Goal: Check status: Check status

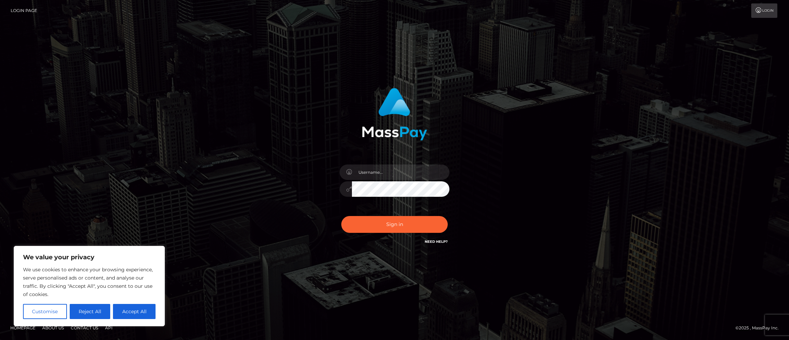
click at [431, 90] on div at bounding box center [395, 112] width 180 height 58
click at [406, 169] on input "text" at bounding box center [401, 171] width 98 height 15
type input "max.guan"
click at [384, 228] on button "Sign in" at bounding box center [394, 224] width 106 height 17
type input "max.guan"
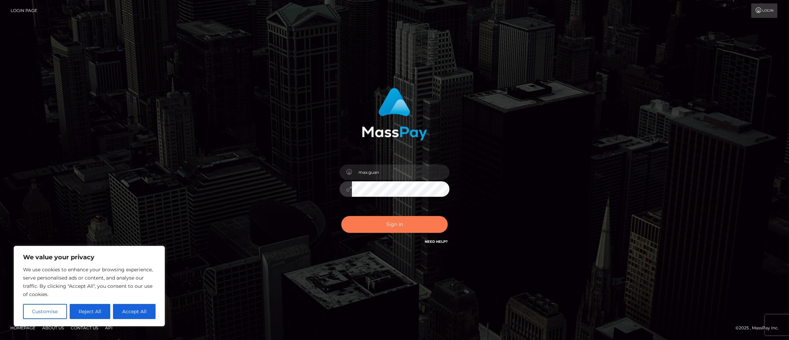
click at [386, 226] on button "Sign in" at bounding box center [394, 224] width 106 height 17
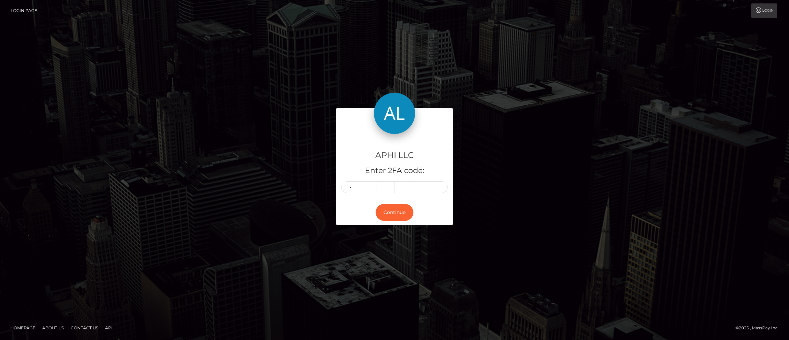
type input "5"
type input "7"
type input "0"
type input "1"
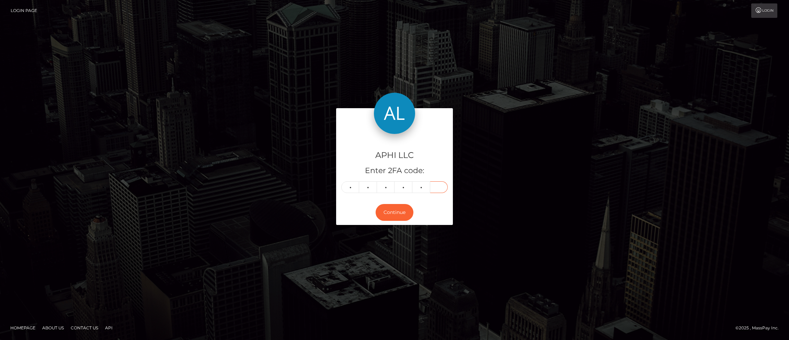
type input "4"
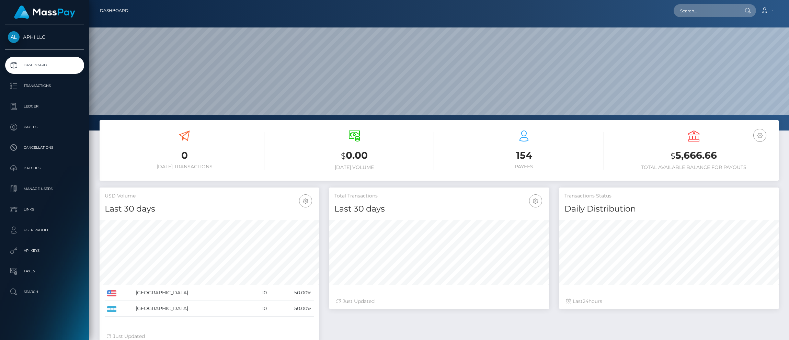
scroll to position [121, 220]
click at [15, 81] on p "Transactions" at bounding box center [44, 86] width 73 height 10
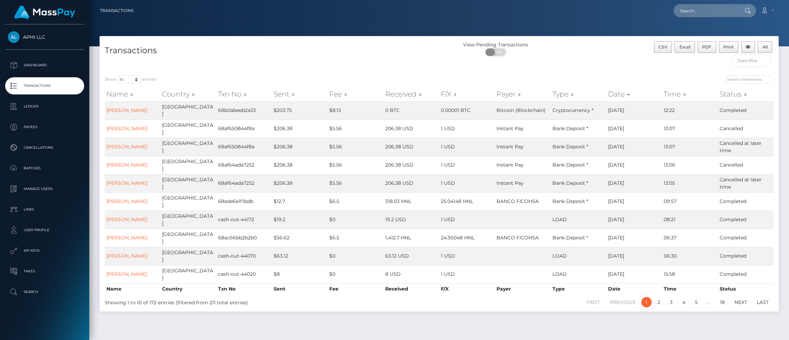
click at [493, 53] on span at bounding box center [490, 52] width 9 height 8
click at [497, 53] on span "OFF" at bounding box center [497, 52] width 17 height 8
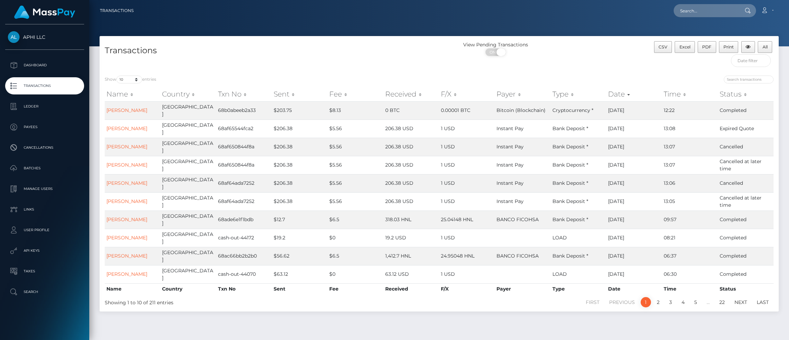
click at [497, 53] on span at bounding box center [501, 52] width 9 height 8
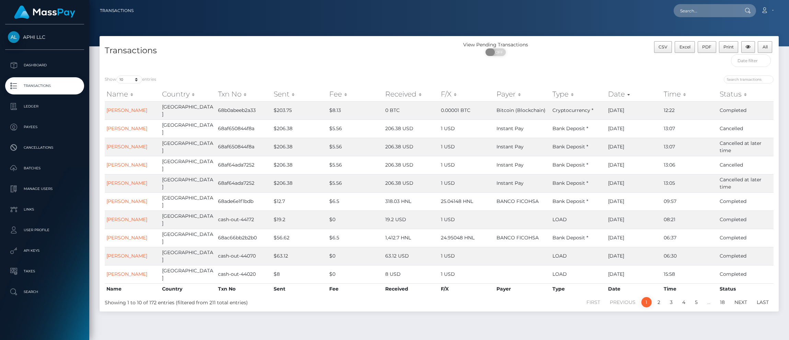
click at [497, 53] on span "OFF" at bounding box center [497, 52] width 17 height 8
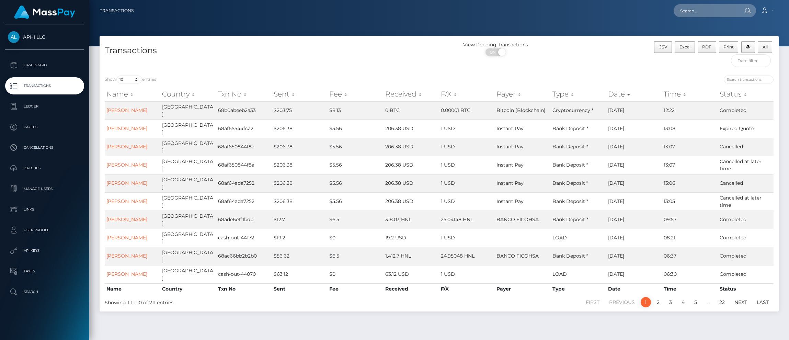
click at [528, 56] on div "ON OFF" at bounding box center [495, 53] width 113 height 11
click at [497, 53] on span "ON" at bounding box center [493, 52] width 17 height 8
checkbox input "false"
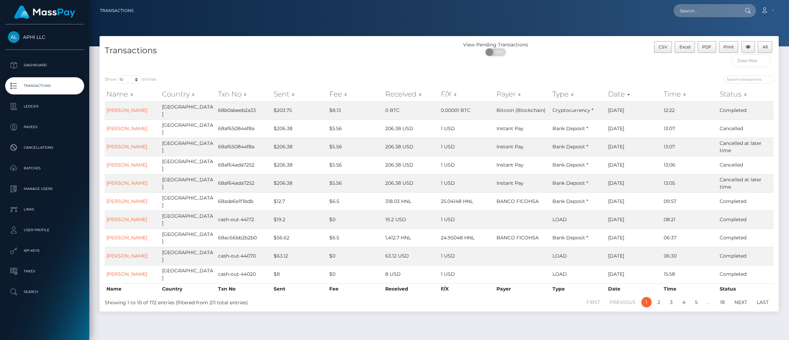
click at [549, 59] on div "ON OFF" at bounding box center [495, 53] width 113 height 11
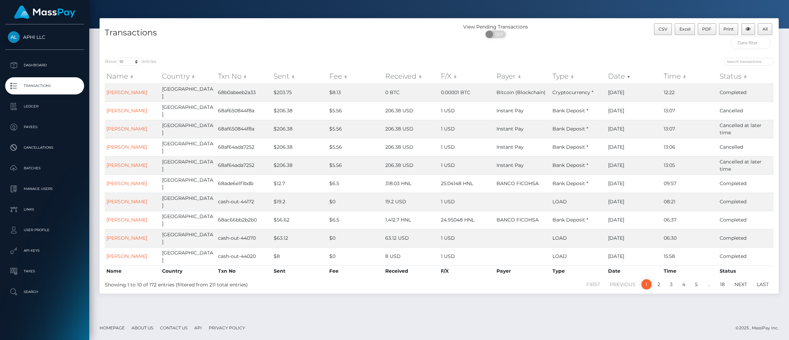
scroll to position [18, 0]
select select "100"
click at [214, 56] on div "Show 10 25 50 100 250 500 1,000 3,500 entries Name Country Txn No Sent Fee Rece…" at bounding box center [439, 173] width 679 height 241
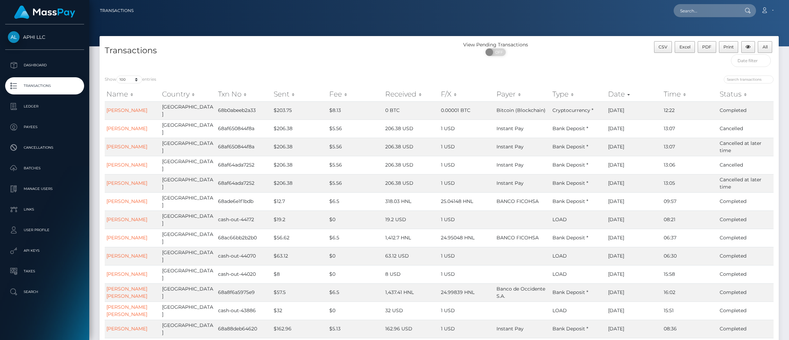
scroll to position [0, 0]
click at [280, 94] on th "Sent" at bounding box center [300, 94] width 56 height 14
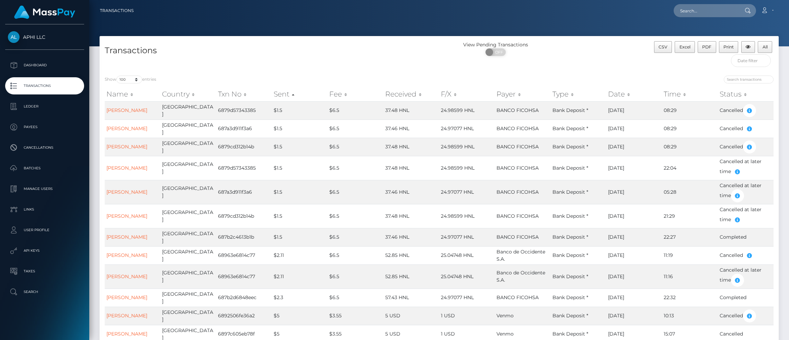
click at [293, 93] on th "Sent" at bounding box center [300, 94] width 56 height 14
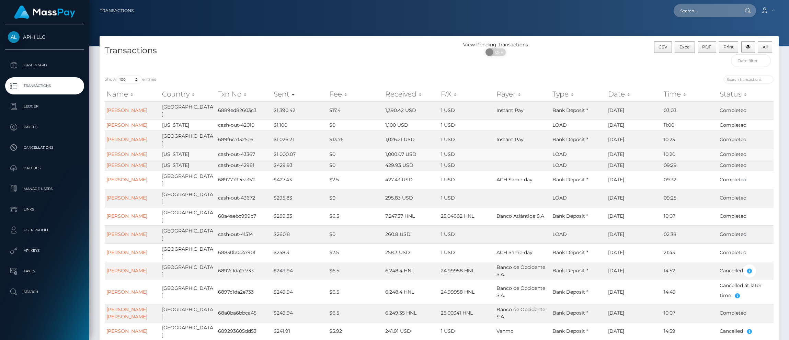
click at [311, 160] on td "$1,000.07" at bounding box center [300, 154] width 56 height 11
click at [623, 96] on th "Date" at bounding box center [634, 94] width 56 height 14
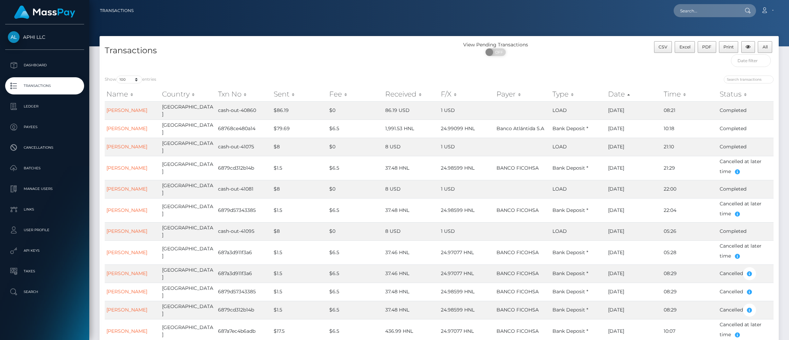
click at [623, 95] on th "Date" at bounding box center [634, 94] width 56 height 14
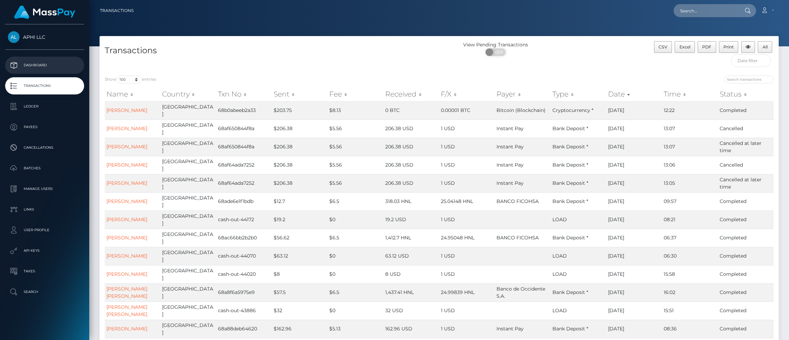
click at [66, 62] on p "Dashboard" at bounding box center [44, 65] width 73 height 10
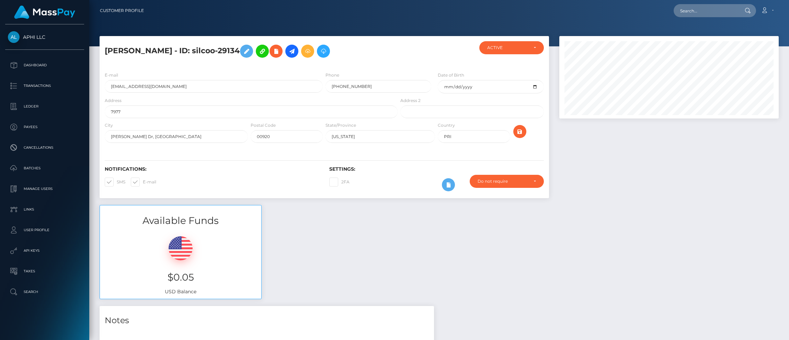
scroll to position [82, 220]
click at [194, 87] on input "kyrianette08@gmail.com" at bounding box center [214, 86] width 218 height 13
click at [125, 0] on nav "Customer Profile Loading... Loading... Account" at bounding box center [439, 10] width 700 height 21
